Goal: Task Accomplishment & Management: Manage account settings

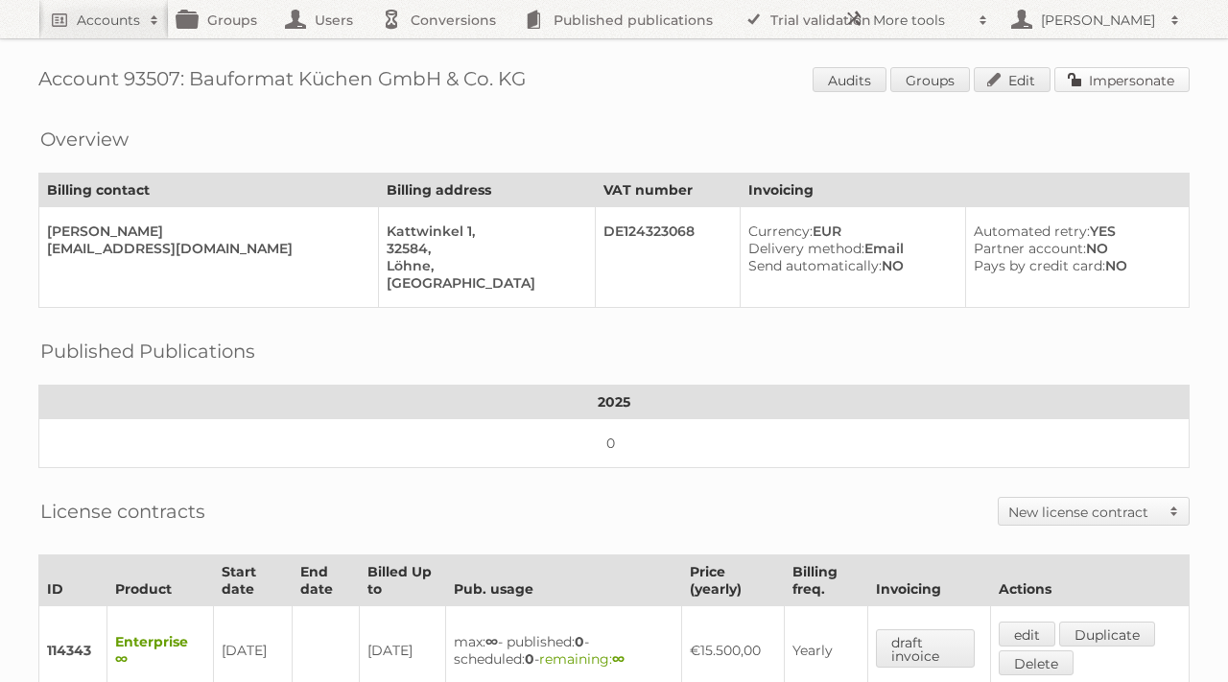
click at [1118, 73] on link "Impersonate" at bounding box center [1121, 79] width 135 height 25
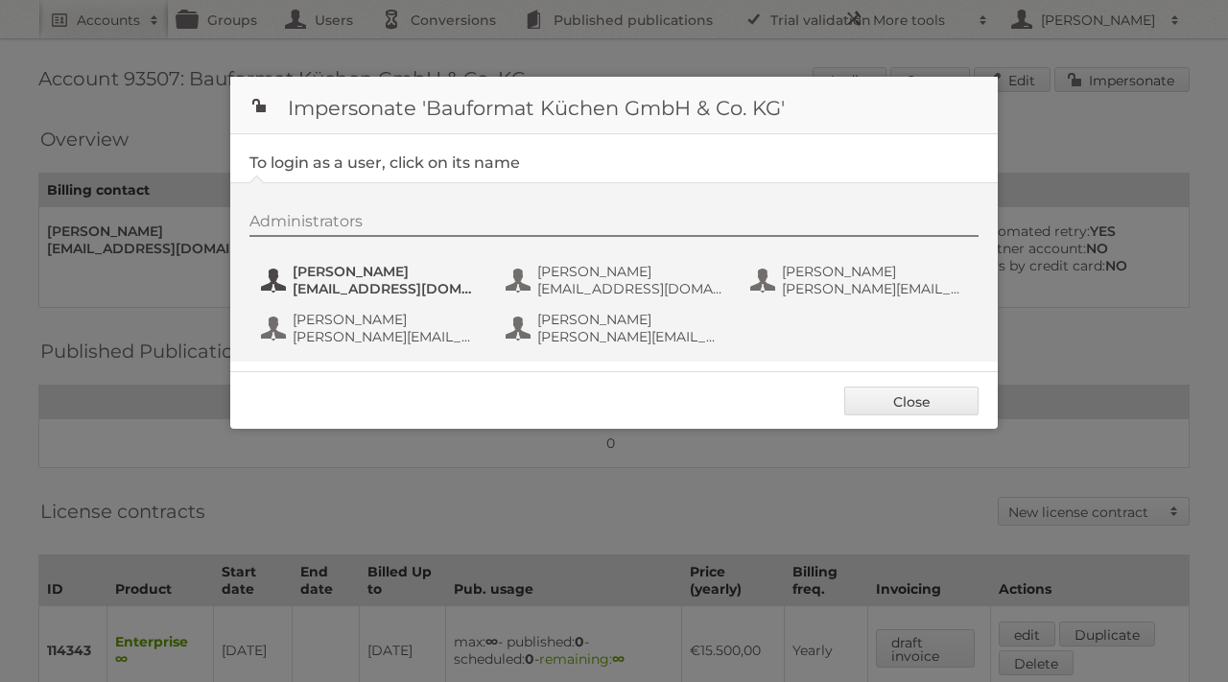
click at [362, 282] on span "[EMAIL_ADDRESS][DOMAIN_NAME]" at bounding box center [386, 288] width 186 height 17
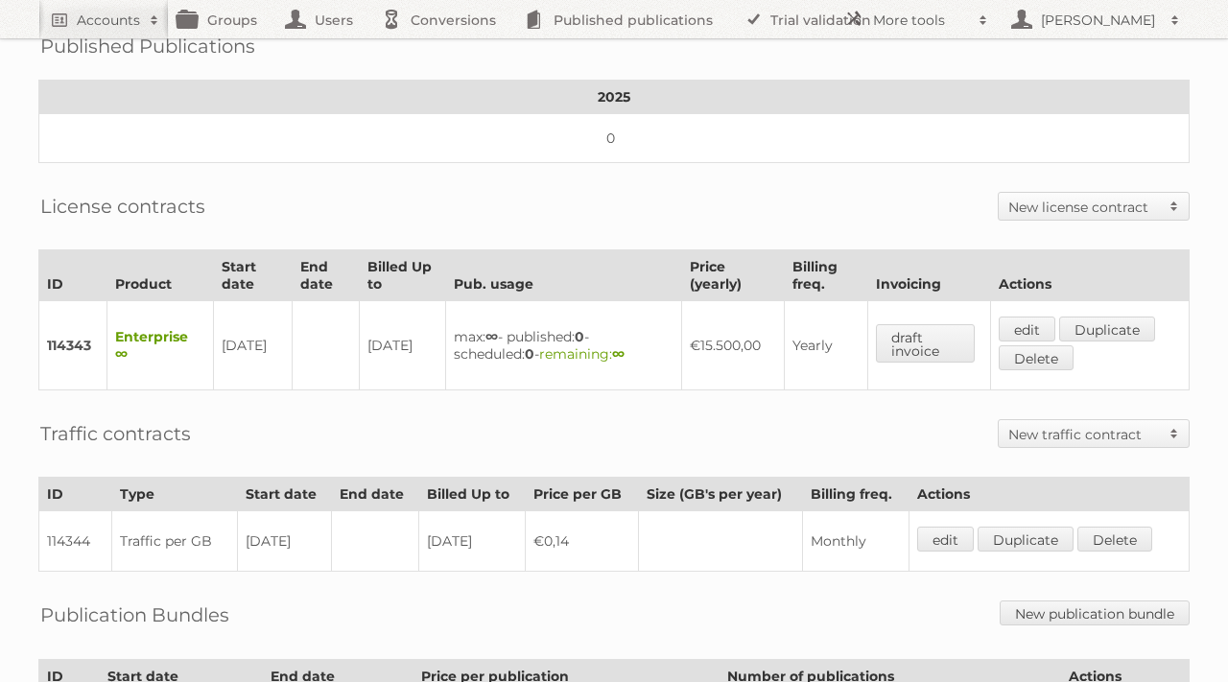
scroll to position [307, 0]
click at [1036, 319] on link "edit" at bounding box center [1027, 327] width 57 height 25
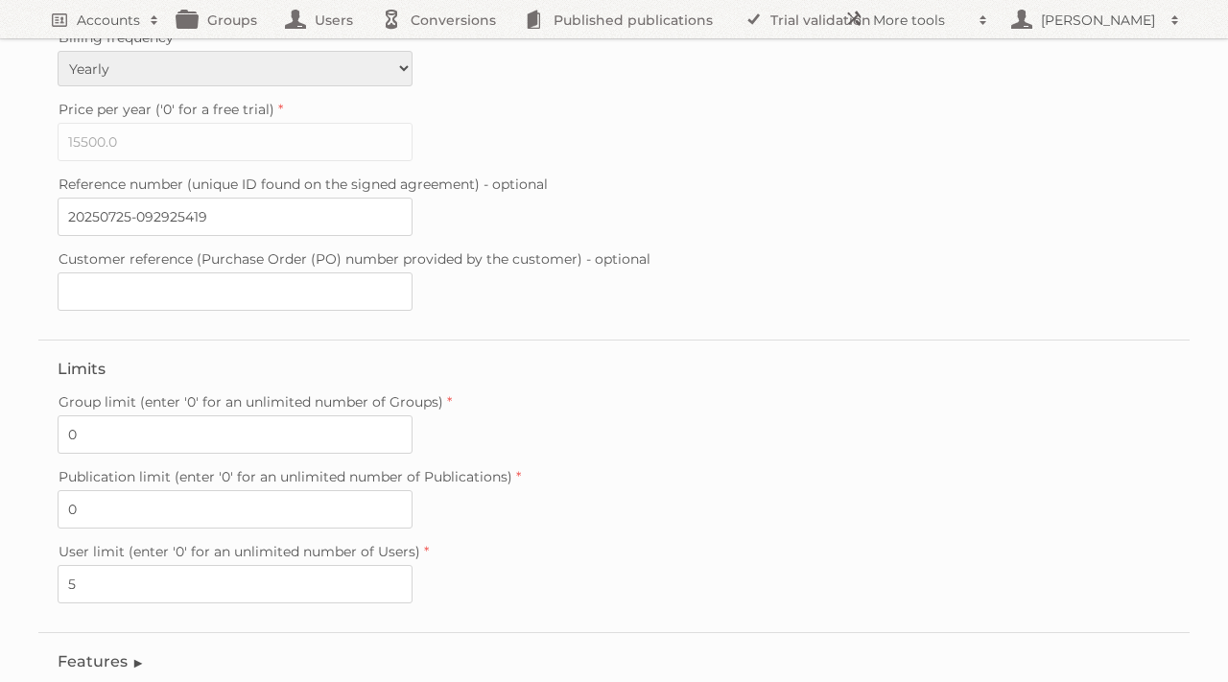
scroll to position [544, 0]
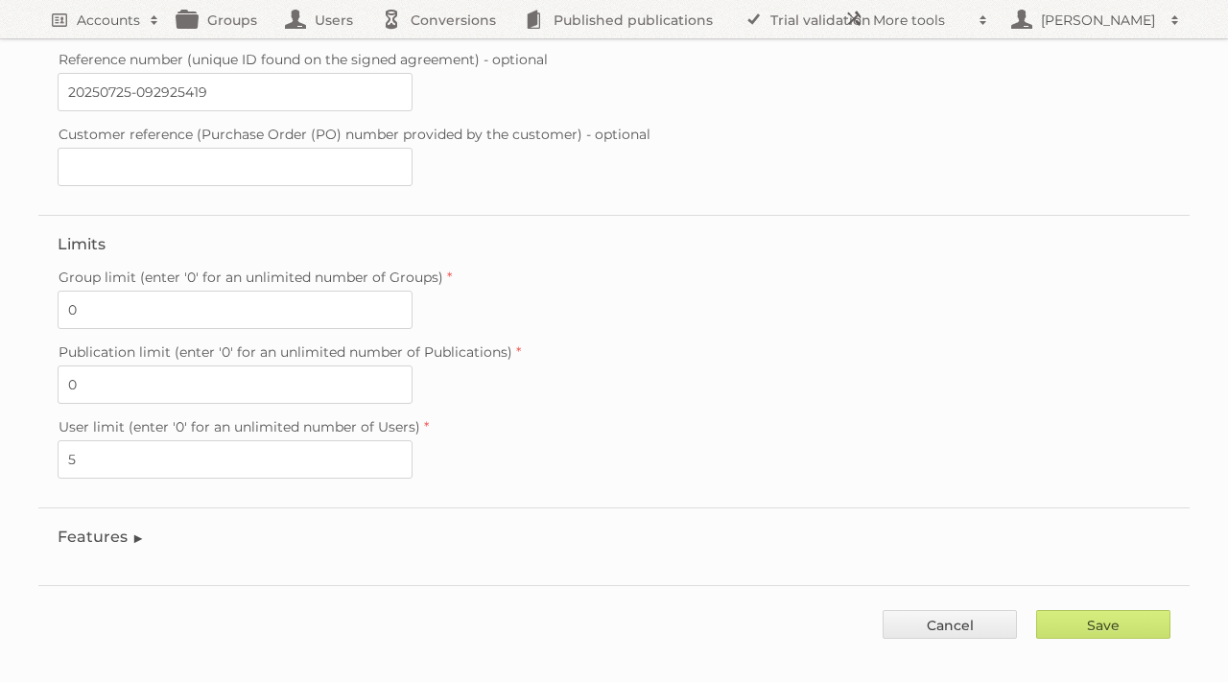
click at [131, 528] on legend "Features" at bounding box center [101, 537] width 87 height 18
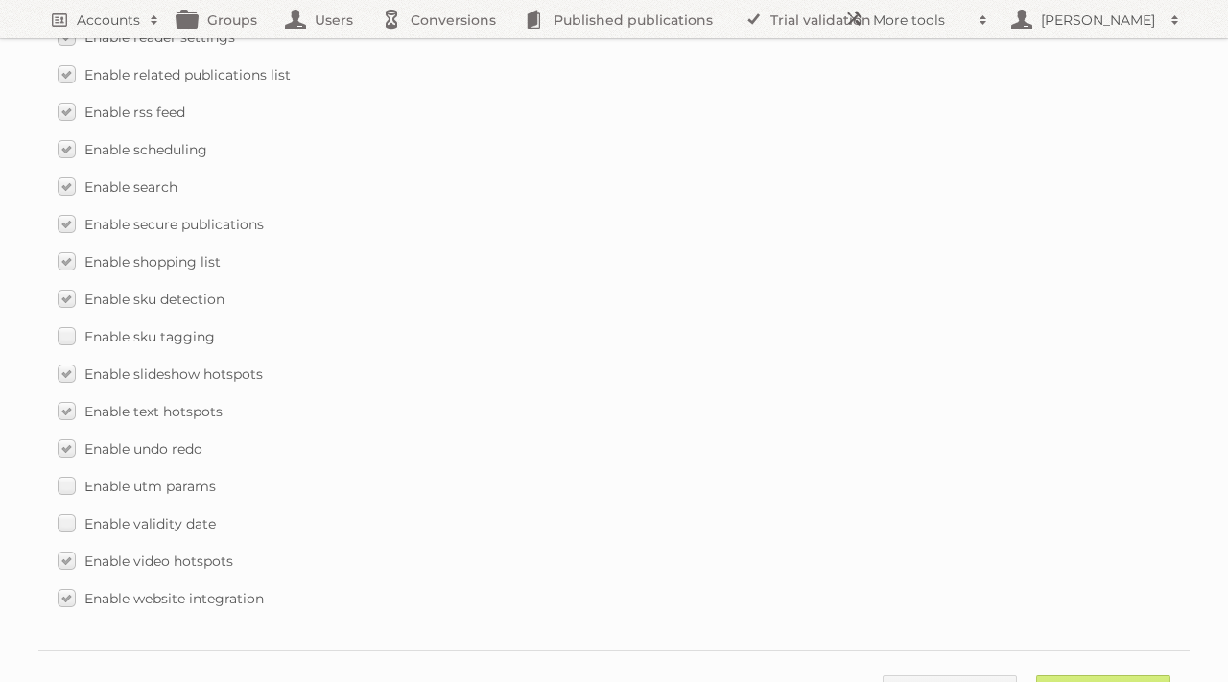
scroll to position [2765, 0]
click at [66, 319] on label "Enable sku tagging" at bounding box center [136, 333] width 157 height 28
click at [0, 0] on input "Enable sku tagging" at bounding box center [0, 0] width 0 height 0
click at [1092, 672] on input "Save" at bounding box center [1103, 686] width 134 height 29
type input "..."
